Goal: Information Seeking & Learning: Learn about a topic

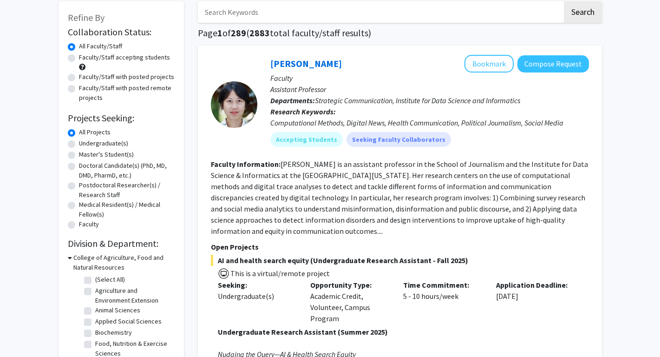
scroll to position [46, 0]
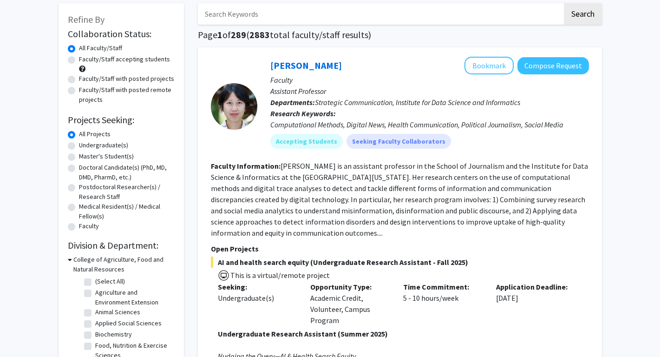
click at [79, 145] on label "Undergraduate(s)" at bounding box center [103, 145] width 49 height 10
click at [79, 145] on input "Undergraduate(s)" at bounding box center [82, 143] width 6 height 6
radio input "true"
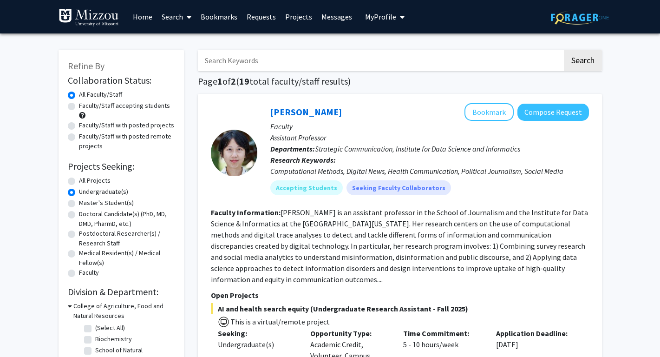
click at [79, 106] on label "Faculty/Staff accepting students" at bounding box center [124, 106] width 91 height 10
click at [79, 106] on input "Faculty/Staff accepting students" at bounding box center [82, 104] width 6 height 6
radio input "true"
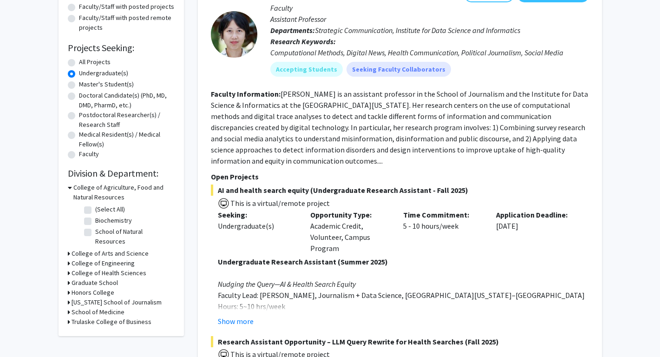
scroll to position [122, 0]
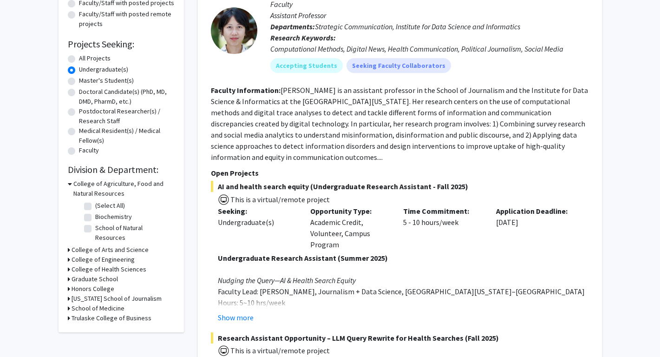
click at [122, 245] on h3 "College of Arts and Science" at bounding box center [110, 250] width 77 height 10
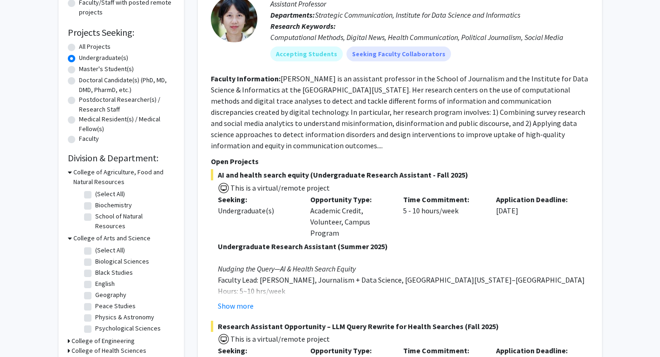
scroll to position [137, 0]
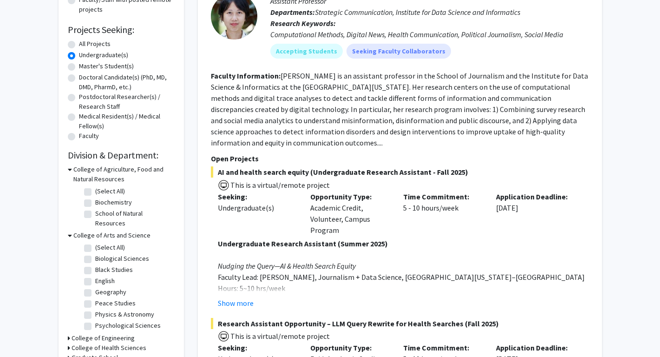
click at [95, 320] on label "Psychological Sciences" at bounding box center [127, 325] width 65 height 10
click at [95, 320] on input "Psychological Sciences" at bounding box center [98, 323] width 6 height 6
checkbox input "true"
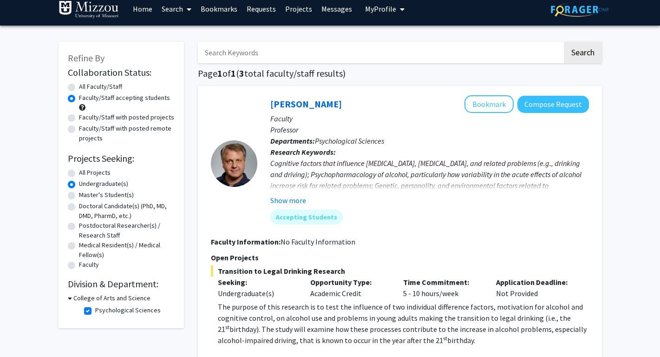
scroll to position [9, 0]
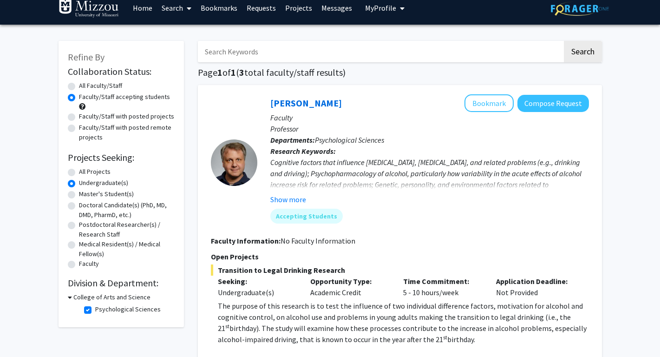
click at [111, 298] on h3 "College of Arts and Science" at bounding box center [111, 297] width 77 height 10
click at [111, 298] on h3 "College of Arts and Science" at bounding box center [110, 297] width 77 height 10
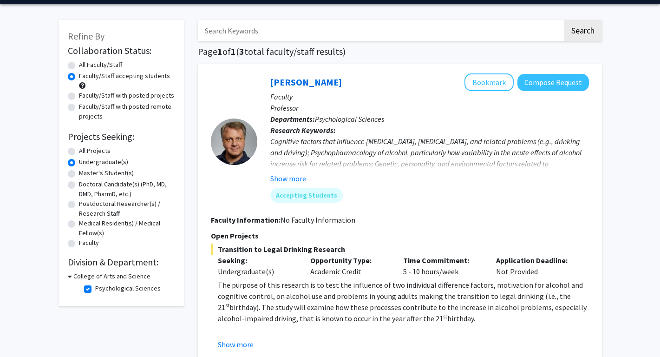
scroll to position [41, 0]
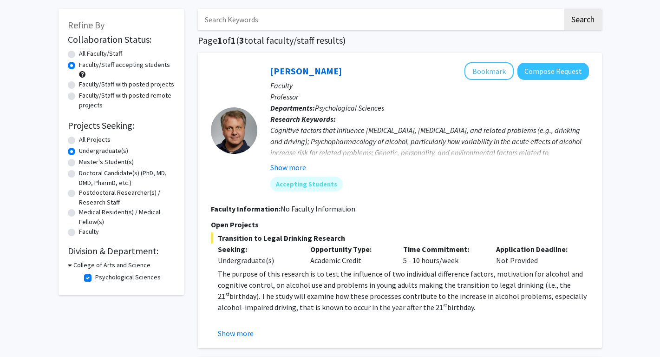
click at [114, 280] on label "Psychological Sciences" at bounding box center [127, 277] width 65 height 10
click at [101, 278] on input "Psychological Sciences" at bounding box center [98, 275] width 6 height 6
checkbox input "false"
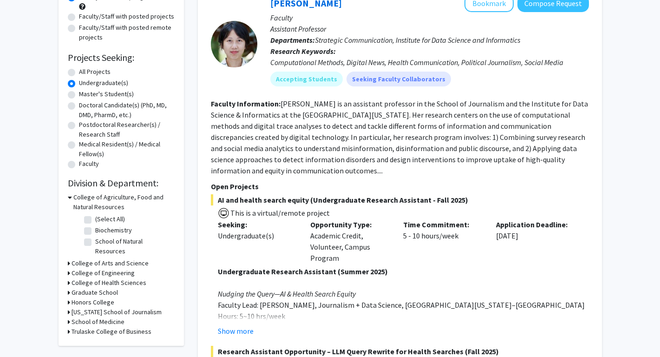
scroll to position [111, 0]
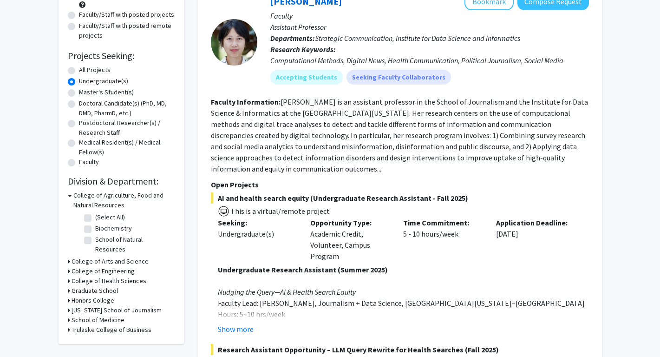
click at [71, 197] on icon at bounding box center [70, 195] width 4 height 10
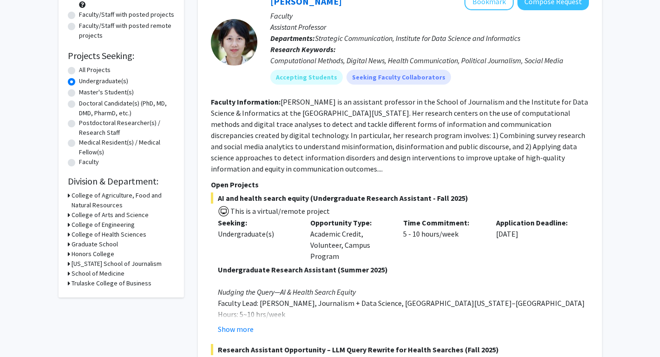
click at [115, 216] on h3 "College of Arts and Science" at bounding box center [110, 215] width 77 height 10
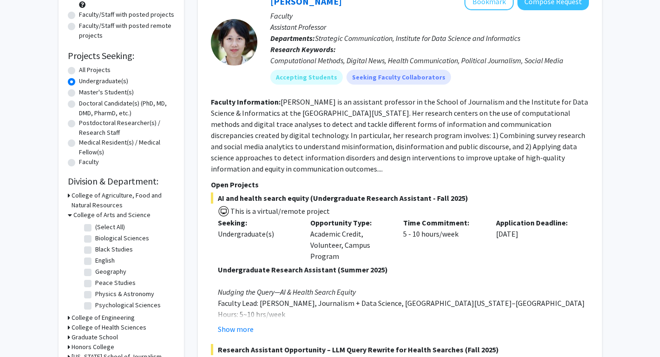
click at [106, 306] on label "Psychological Sciences" at bounding box center [127, 305] width 65 height 10
click at [101, 306] on input "Psychological Sciences" at bounding box center [98, 303] width 6 height 6
checkbox input "true"
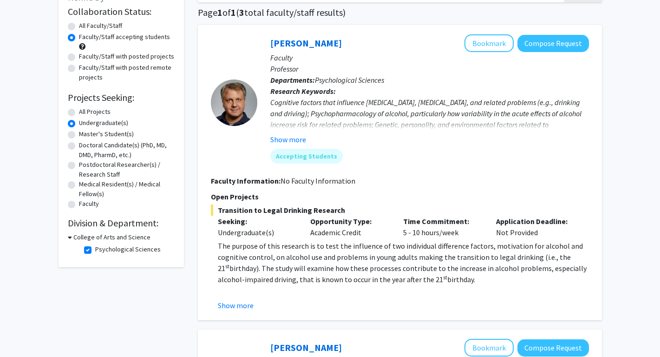
scroll to position [71, 0]
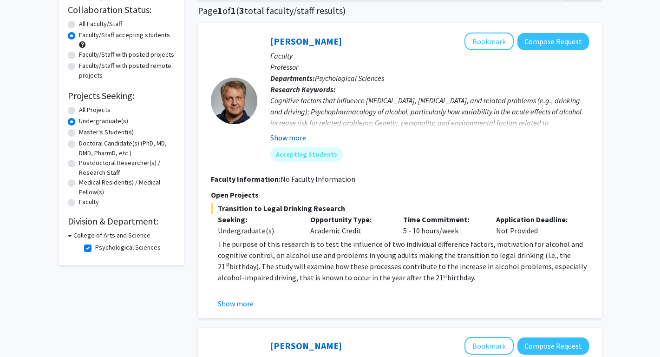
click at [293, 139] on button "Show more" at bounding box center [288, 137] width 36 height 11
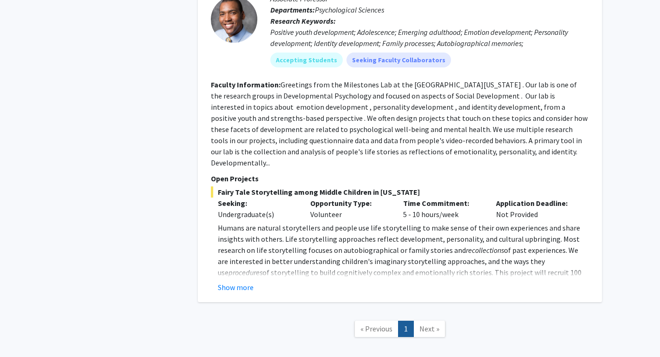
scroll to position [836, 0]
